Goal: Transaction & Acquisition: Purchase product/service

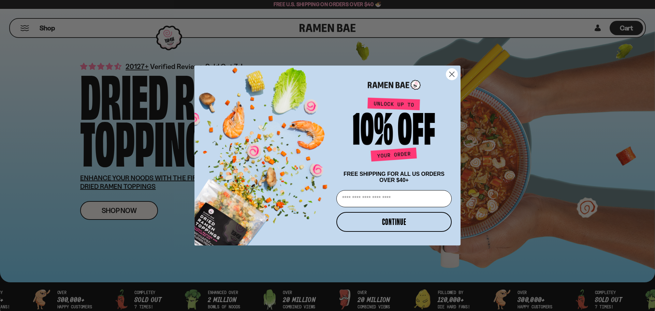
click at [319, 74] on circle "Close dialog" at bounding box center [451, 74] width 11 height 11
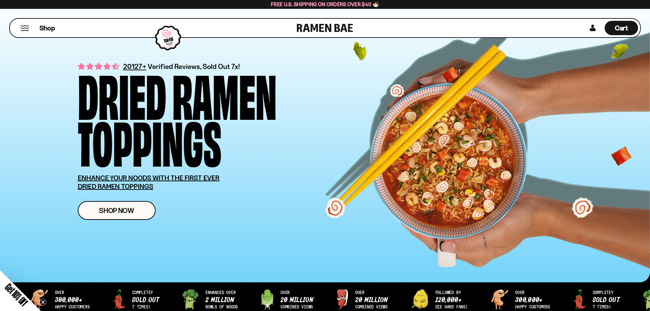
click at [24, 28] on button "Mobile Menu Trigger" at bounding box center [24, 28] width 9 height 6
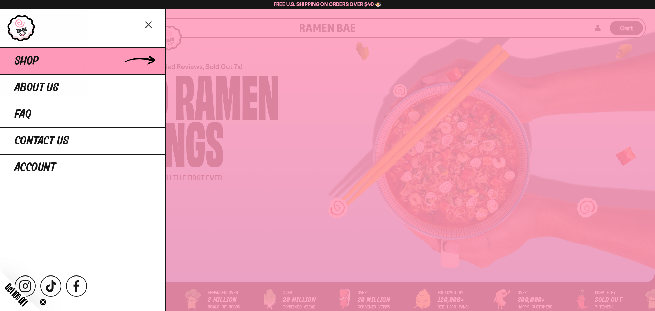
click at [61, 59] on link "Shop" at bounding box center [82, 60] width 165 height 27
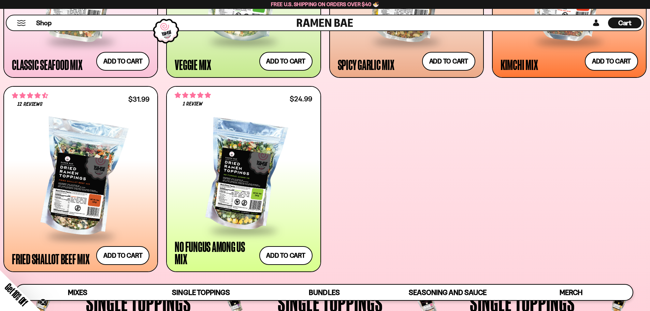
scroll to position [441, 0]
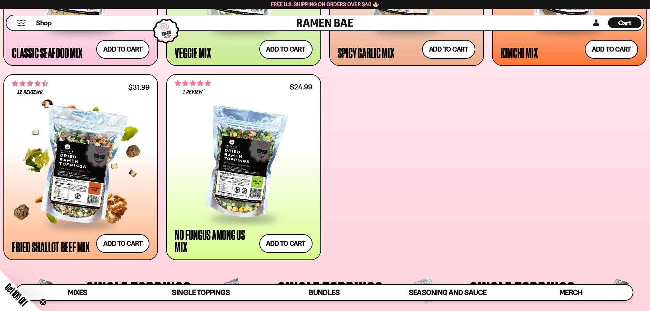
click at [85, 164] on div at bounding box center [80, 166] width 137 height 114
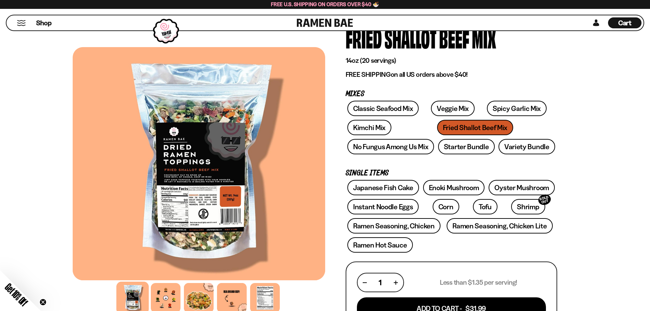
scroll to position [34, 0]
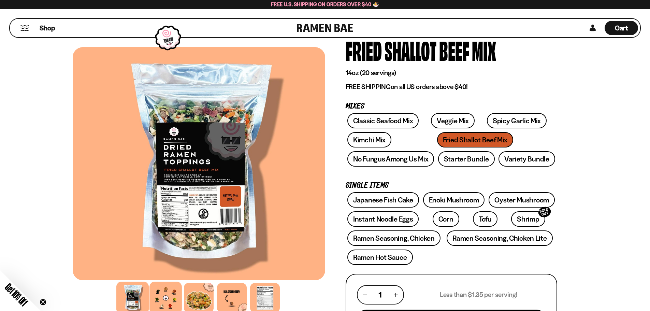
click at [162, 297] on div at bounding box center [165, 297] width 32 height 32
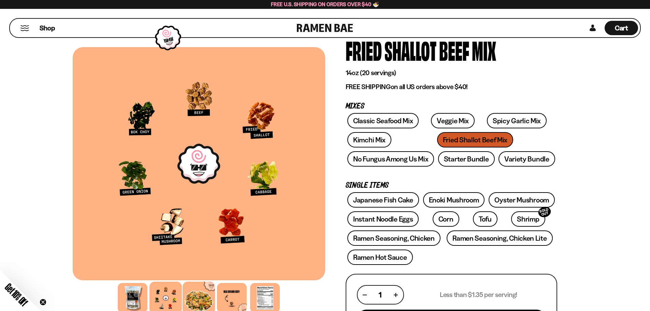
click at [205, 297] on div at bounding box center [198, 297] width 32 height 32
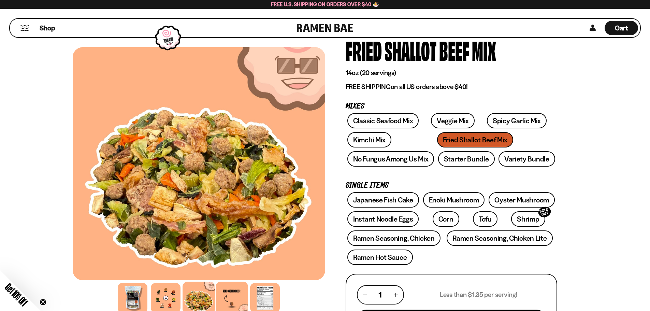
click at [234, 290] on div at bounding box center [231, 297] width 32 height 32
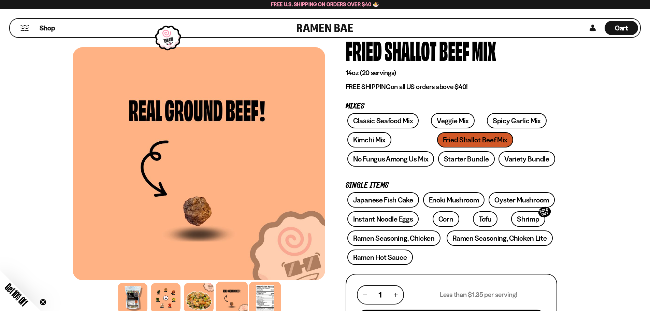
click at [259, 290] on div at bounding box center [265, 297] width 32 height 32
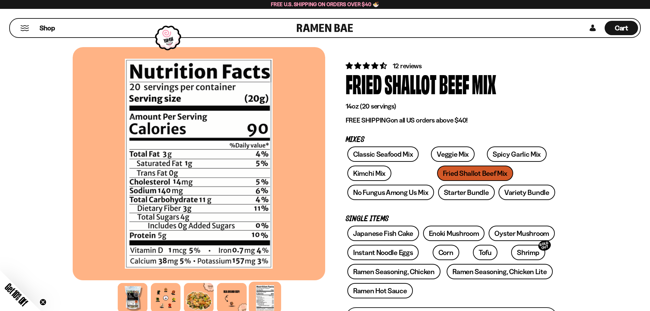
scroll to position [0, 0]
